Goal: Transaction & Acquisition: Purchase product/service

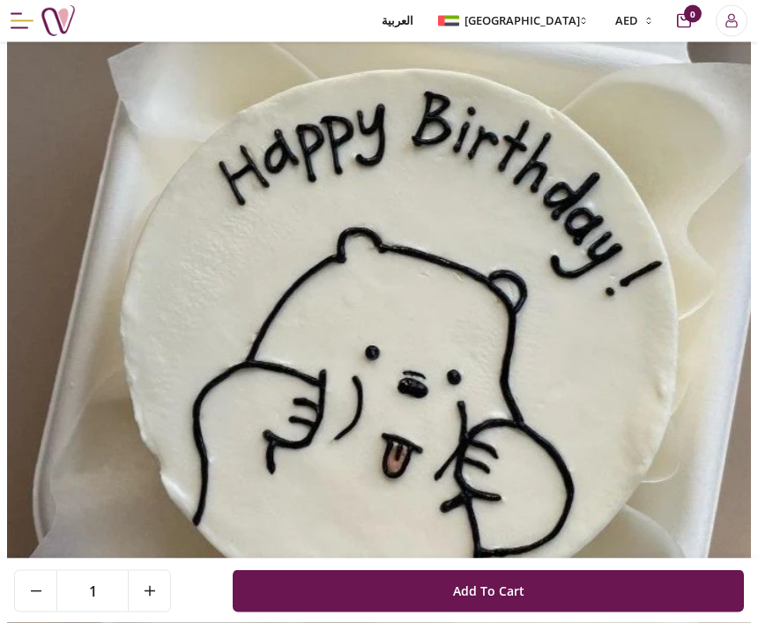
scroll to position [187, 0]
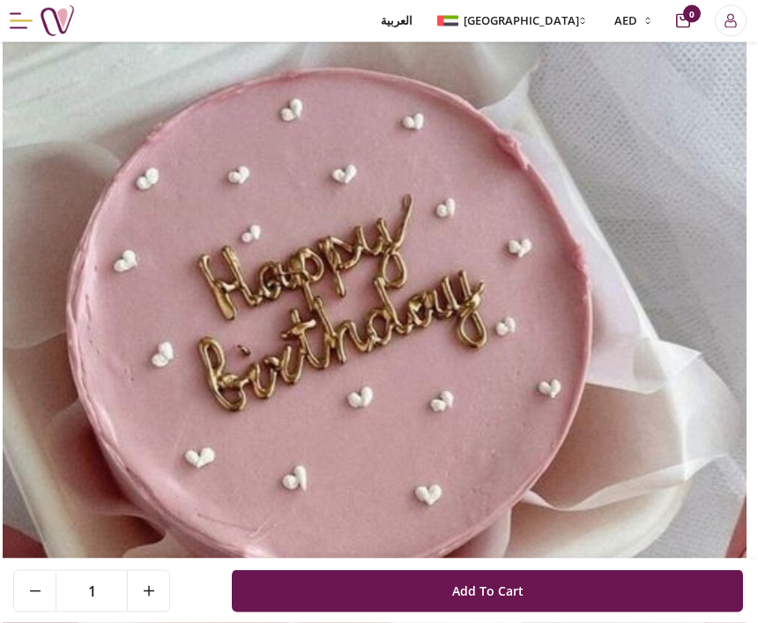
scroll to position [109, 4]
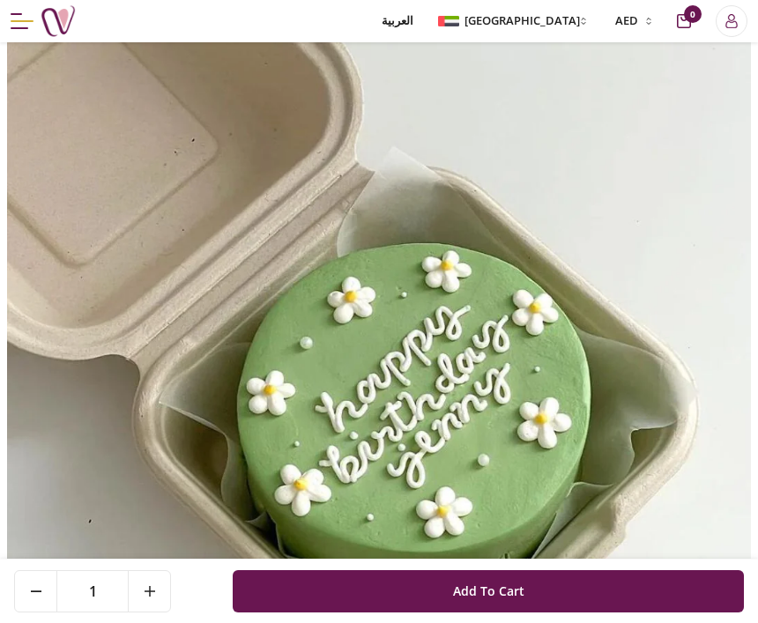
scroll to position [83, 0]
